Goal: Check status: Check status

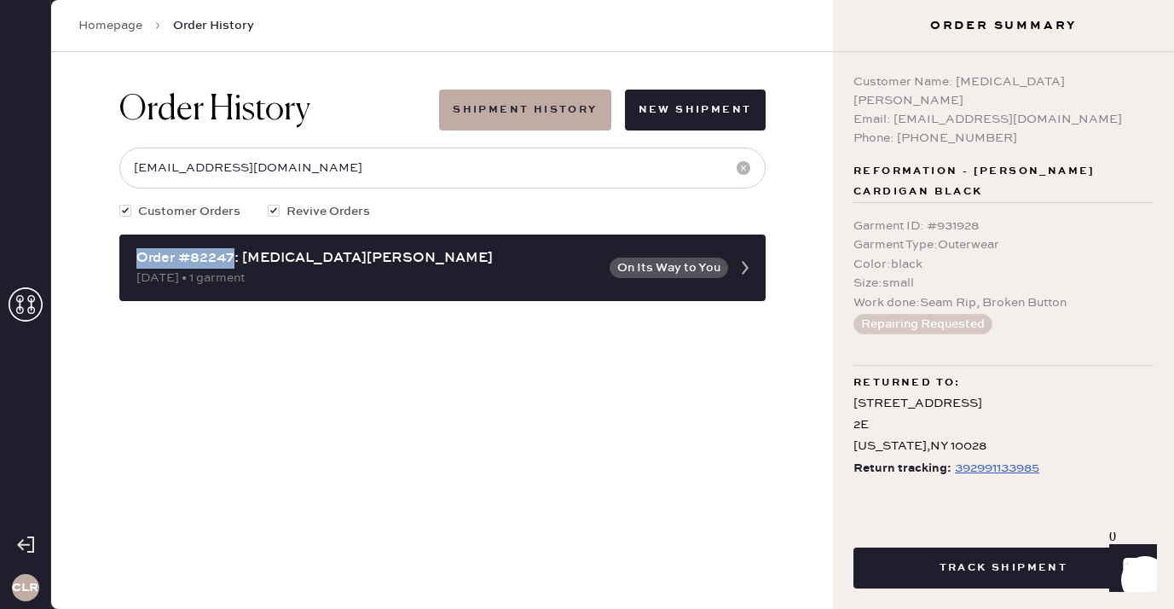
click at [14, 309] on icon at bounding box center [26, 304] width 34 height 34
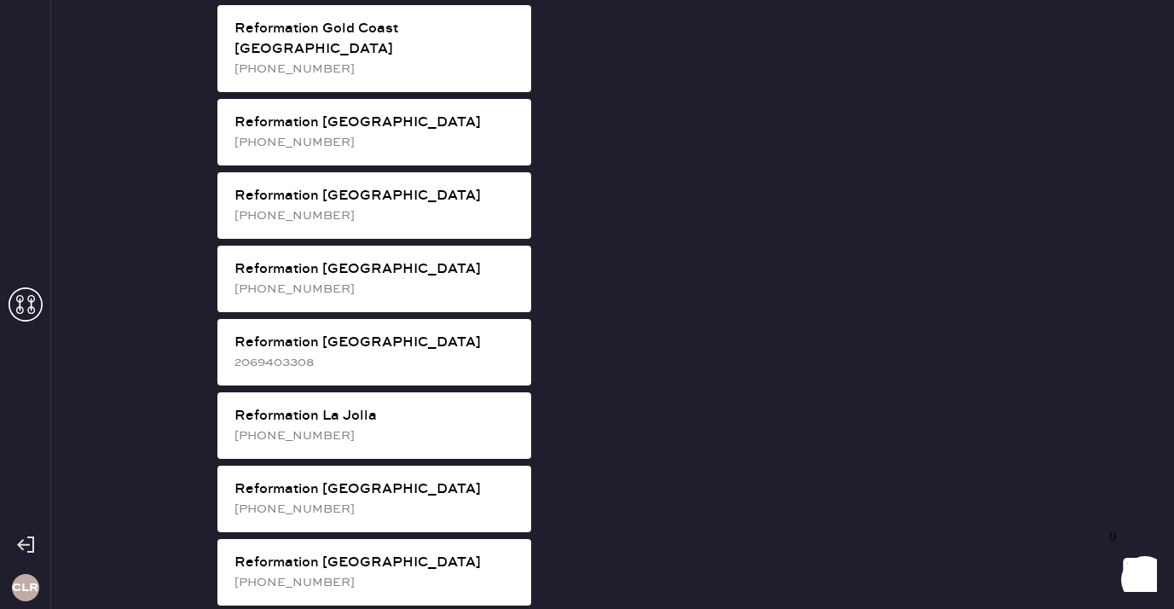
scroll to position [1303, 0]
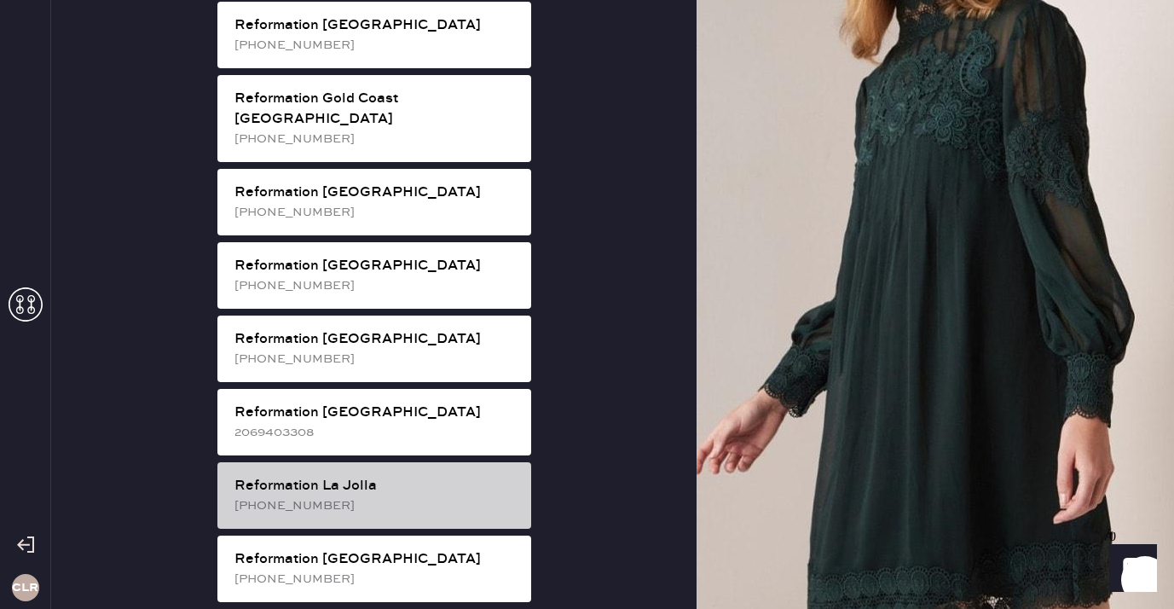
click at [410, 476] on div "Reformation La Jolla" at bounding box center [375, 486] width 283 height 20
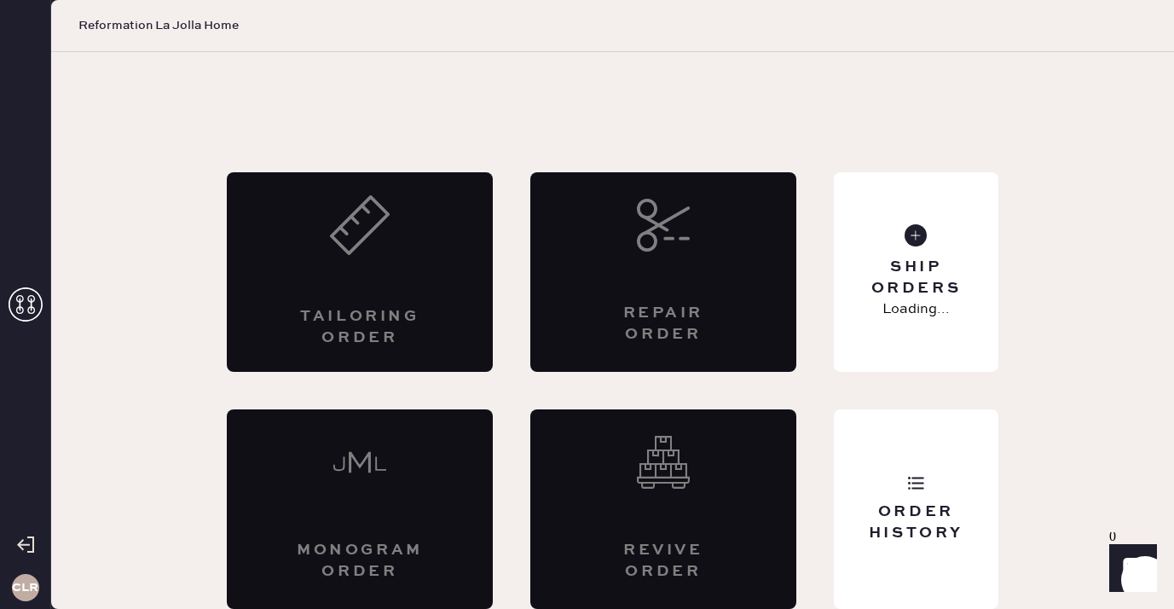
scroll to position [9, 0]
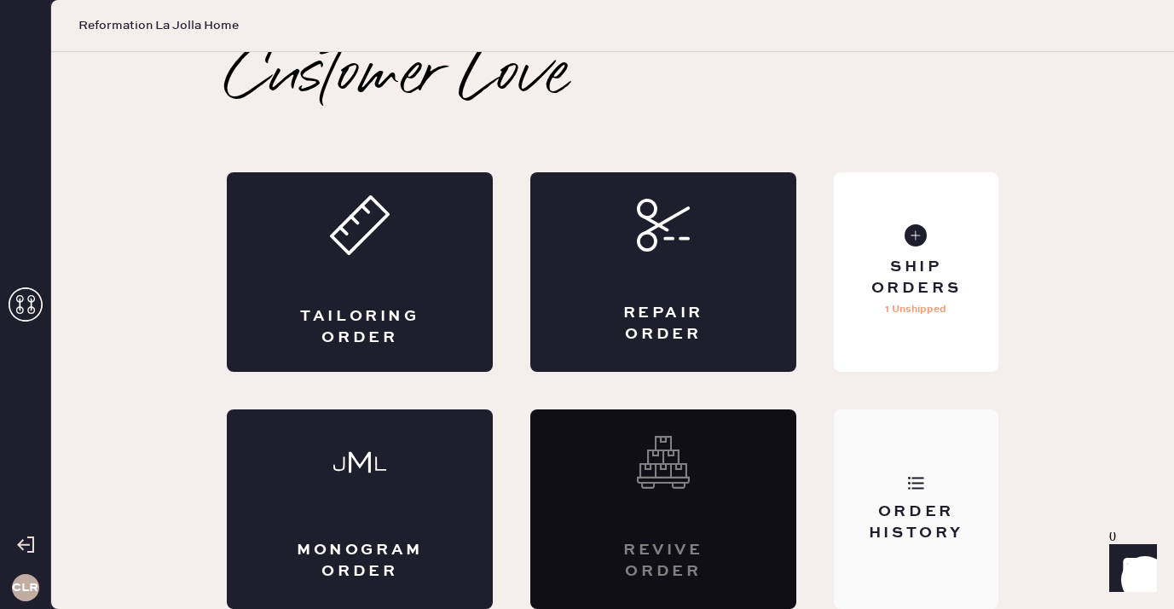
click at [923, 437] on div "Order History" at bounding box center [916, 508] width 165 height 199
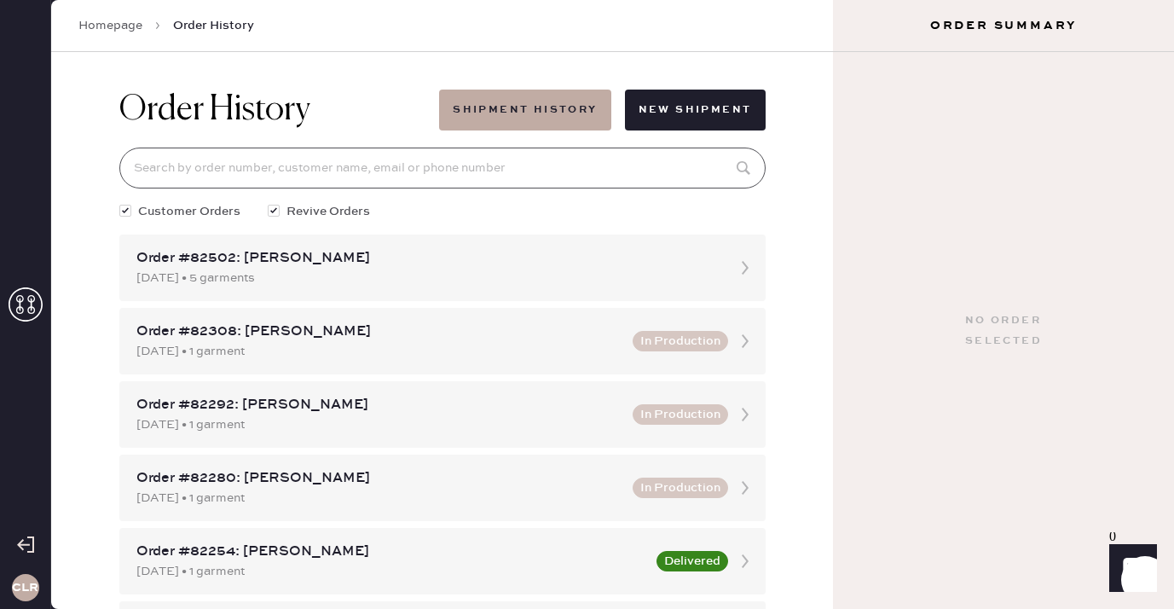
click at [538, 165] on input at bounding box center [442, 167] width 646 height 41
paste input "81545"
type input "81545"
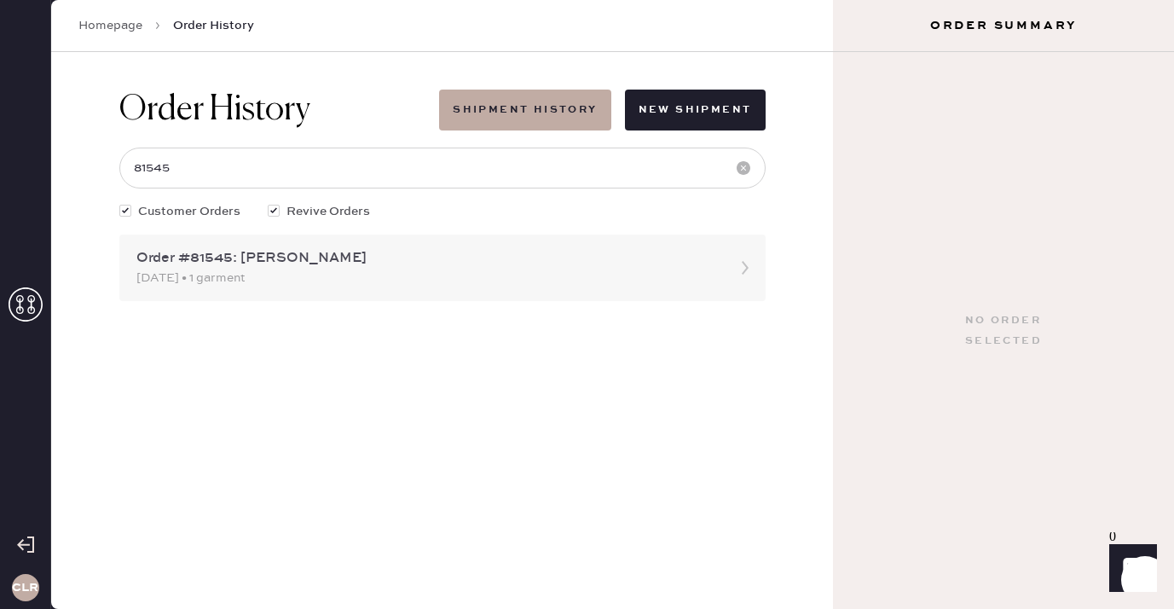
click at [280, 298] on div "Order #81545: [PERSON_NAME] [DATE] • 1 garment" at bounding box center [442, 267] width 646 height 66
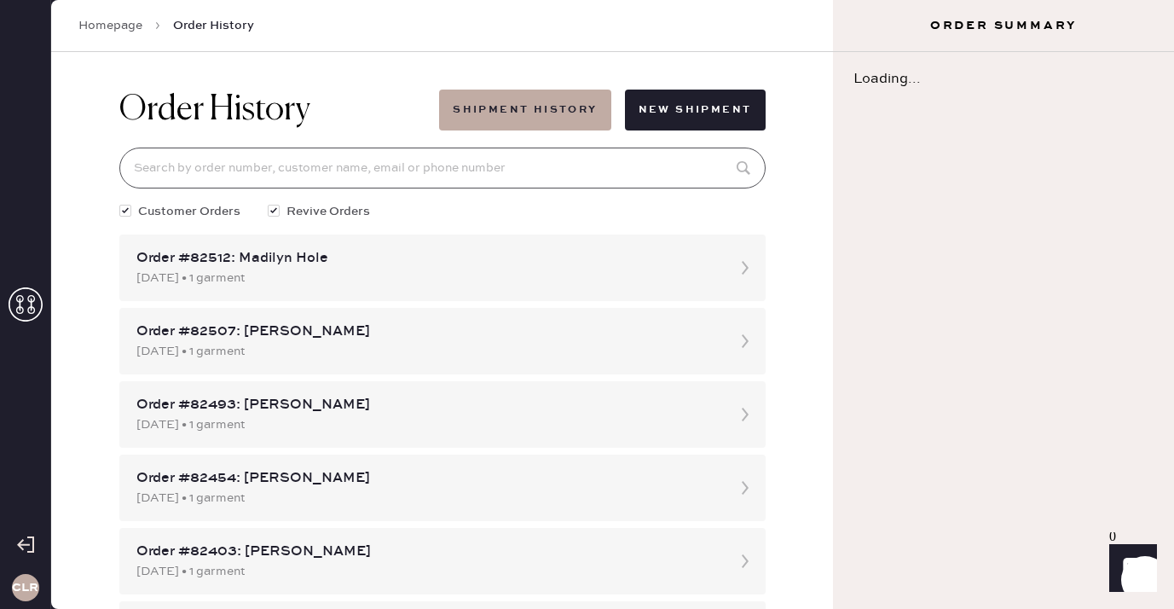
click at [313, 171] on input at bounding box center [442, 167] width 646 height 41
paste input "81545"
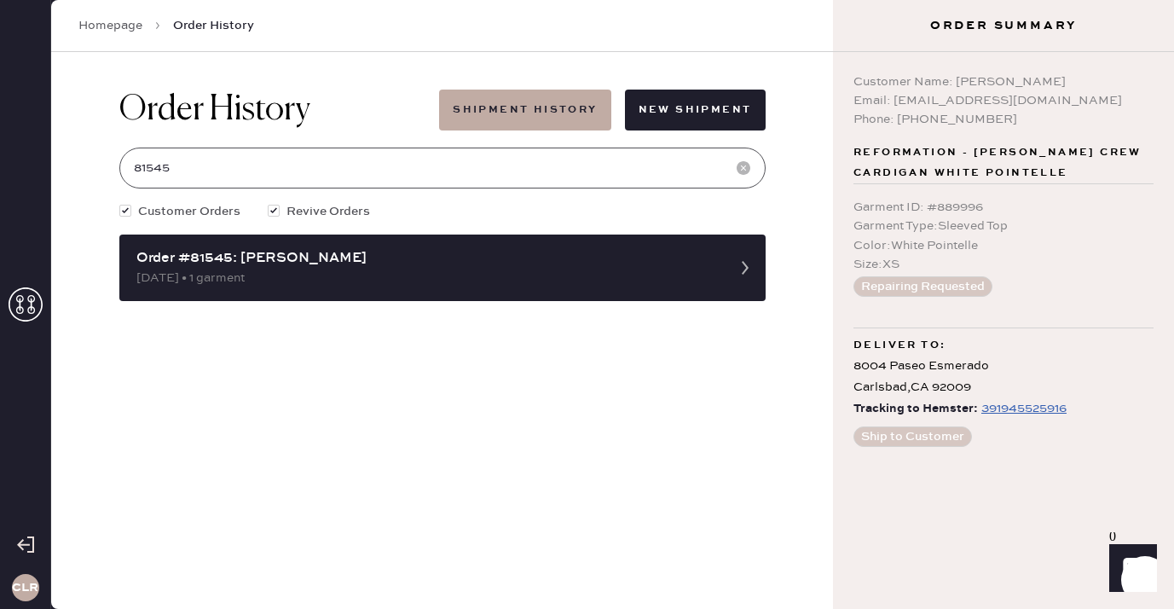
type input "81545"
